Goal: Navigation & Orientation: Go to known website

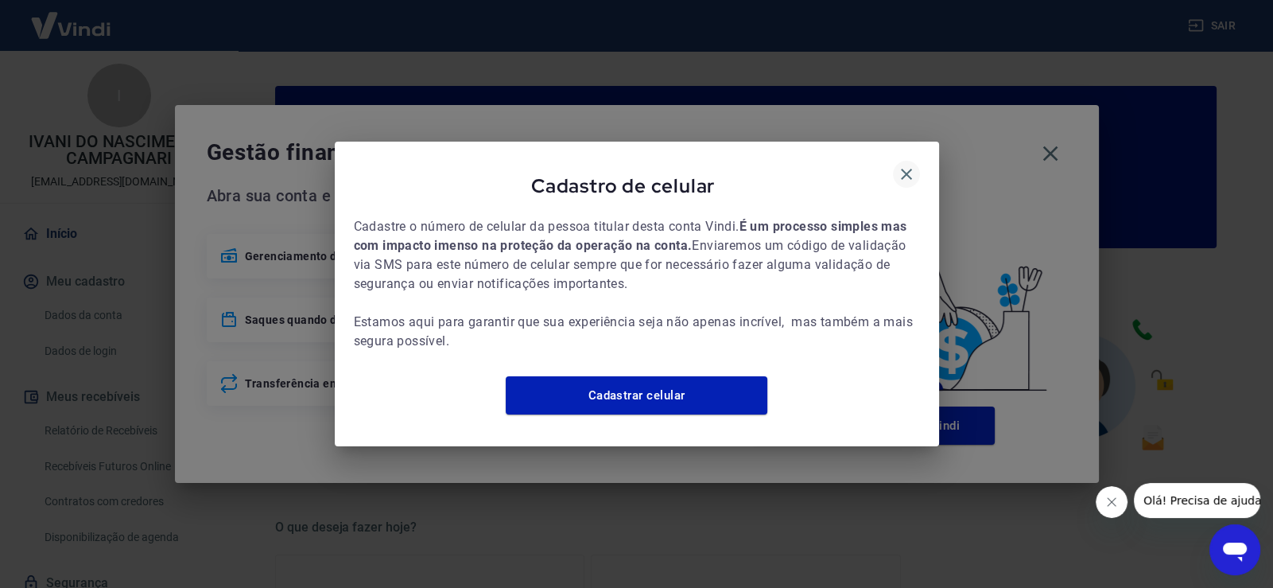
click at [902, 165] on icon "button" at bounding box center [906, 174] width 19 height 19
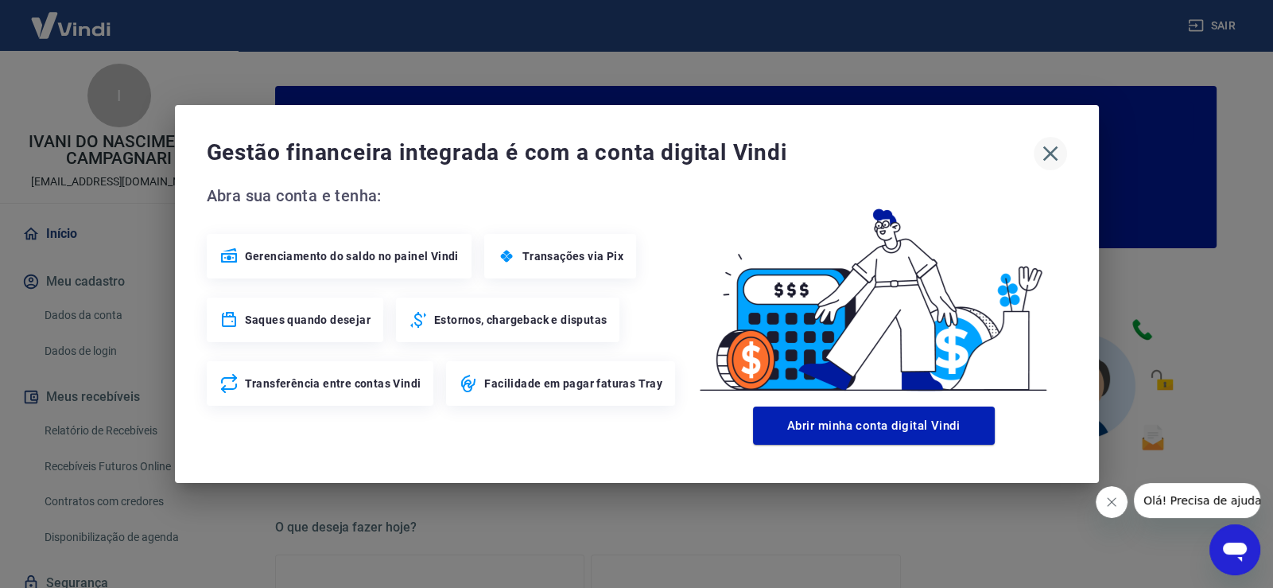
click at [1047, 153] on icon "button" at bounding box center [1050, 153] width 25 height 25
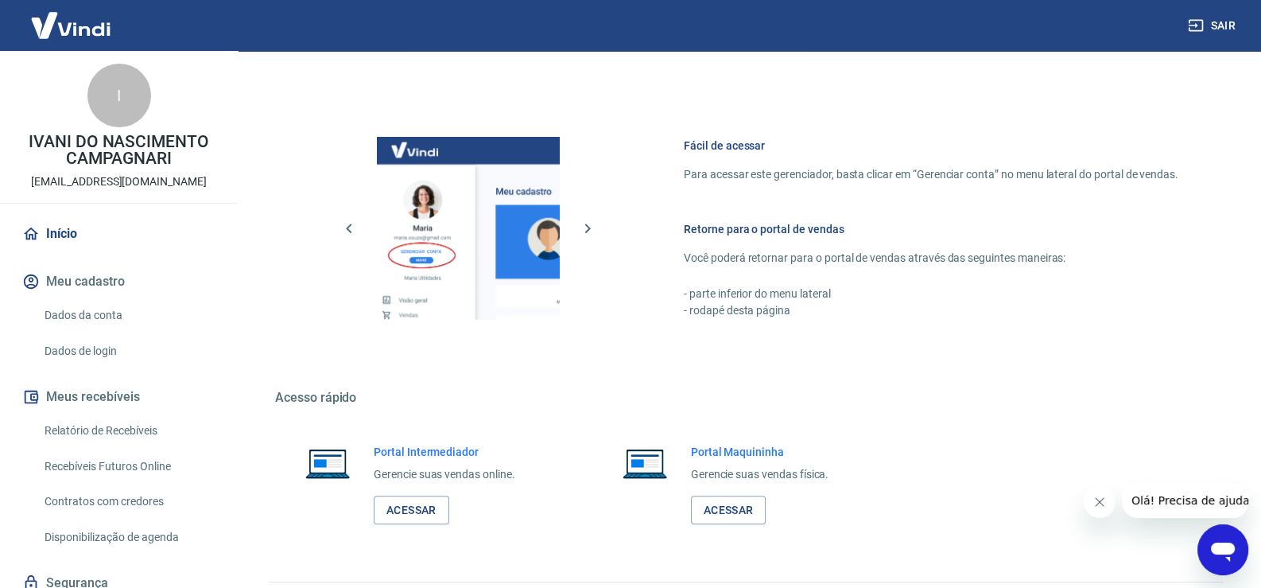
scroll to position [815, 0]
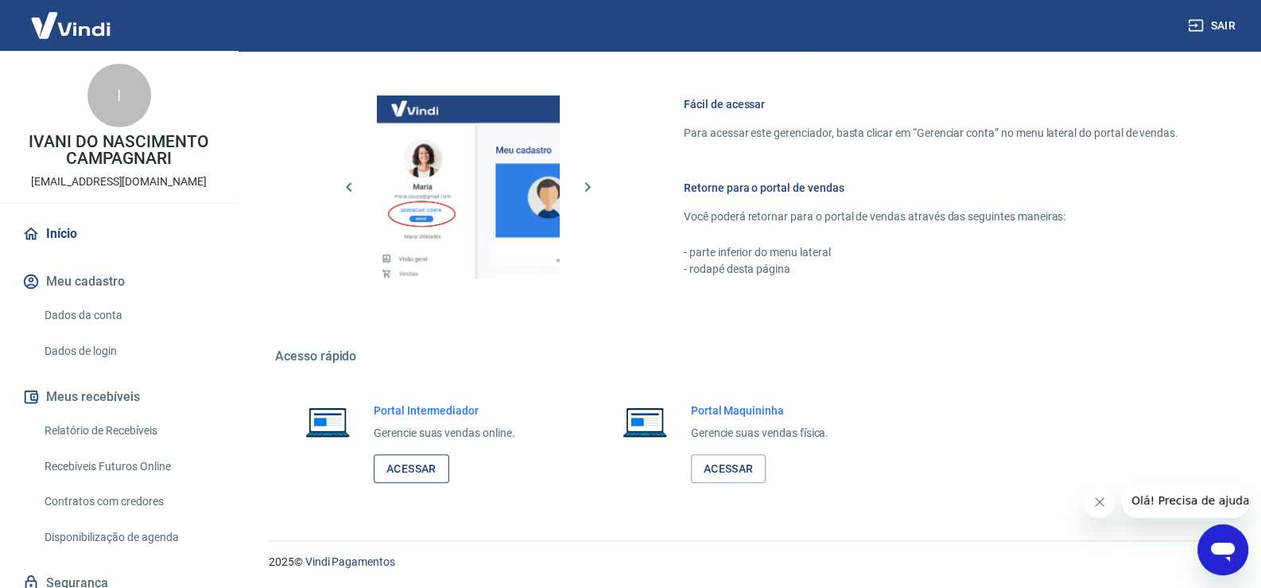
click at [411, 476] on link "Acessar" at bounding box center [412, 468] width 76 height 29
